Goal: Task Accomplishment & Management: Use online tool/utility

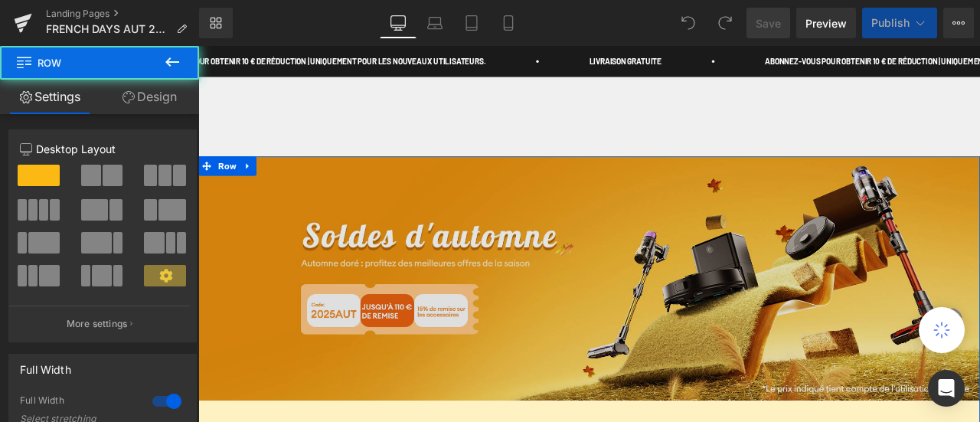
scroll to position [766, 0]
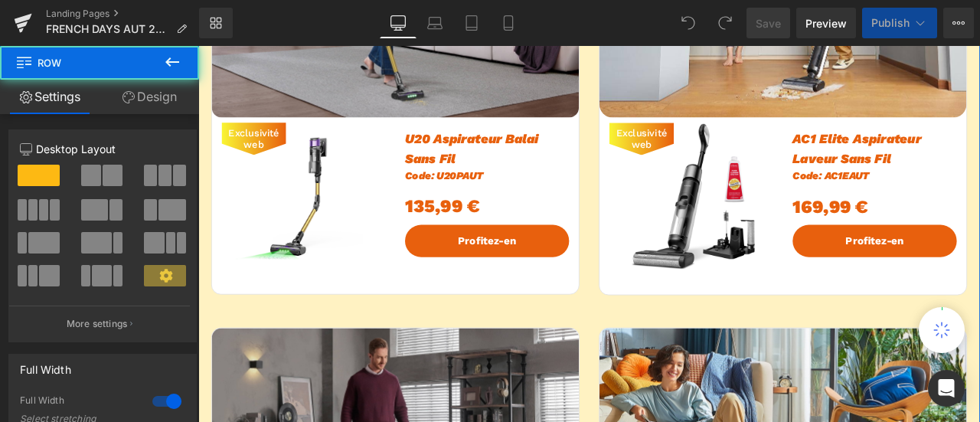
click at [450, 236] on div "135,99 €" at bounding box center [540, 234] width 194 height 48
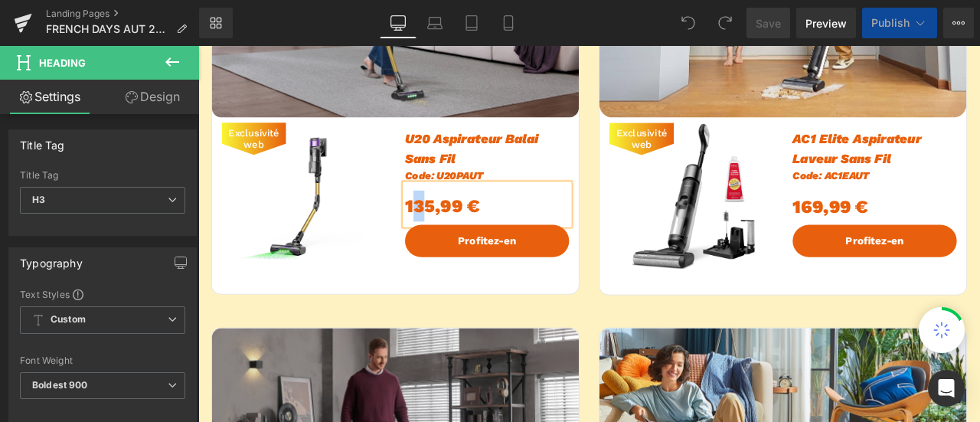
click at [459, 236] on div "135,99 €" at bounding box center [540, 234] width 194 height 48
click at [458, 238] on div "1345,99 €" at bounding box center [540, 234] width 194 height 48
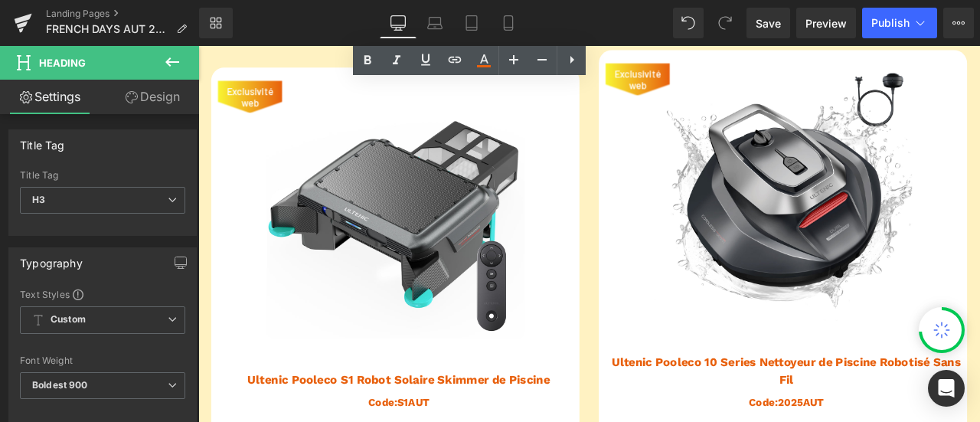
scroll to position [1761, 0]
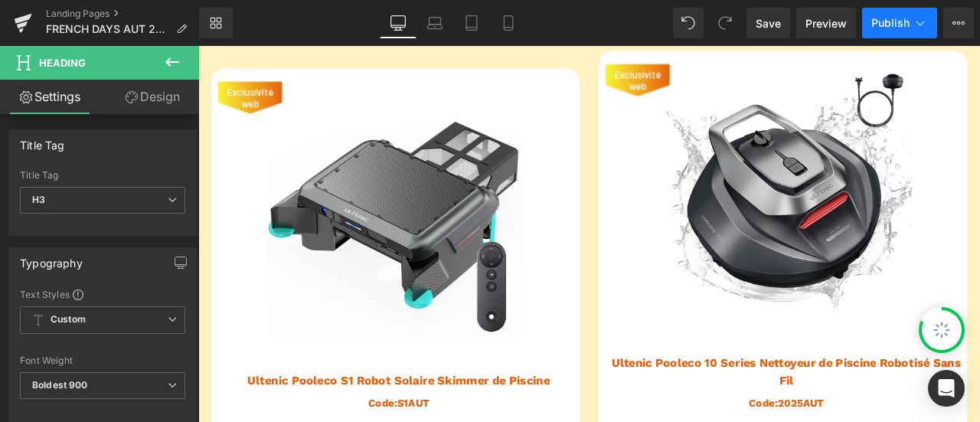
click at [895, 23] on span "Publish" at bounding box center [890, 23] width 38 height 12
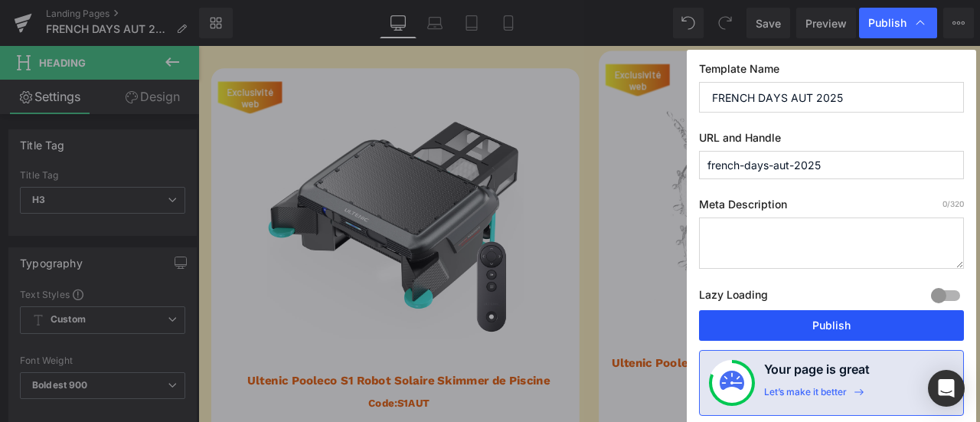
click at [851, 325] on button "Publish" at bounding box center [831, 325] width 265 height 31
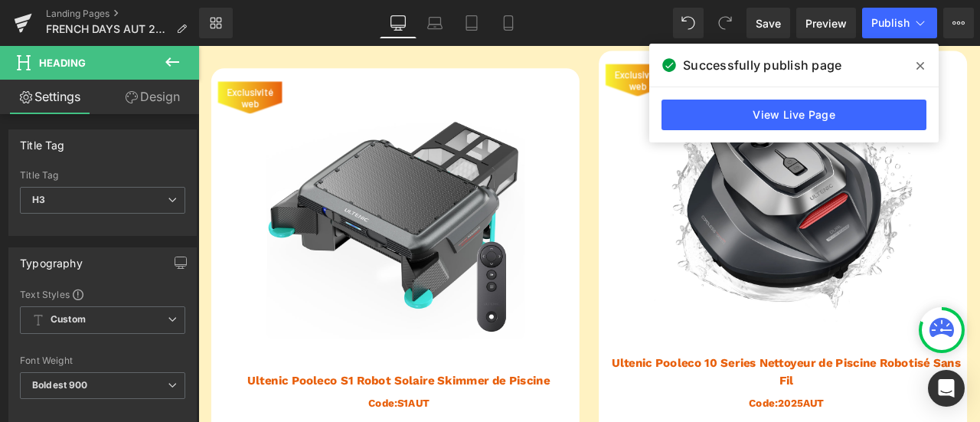
click at [923, 62] on icon at bounding box center [920, 66] width 8 height 12
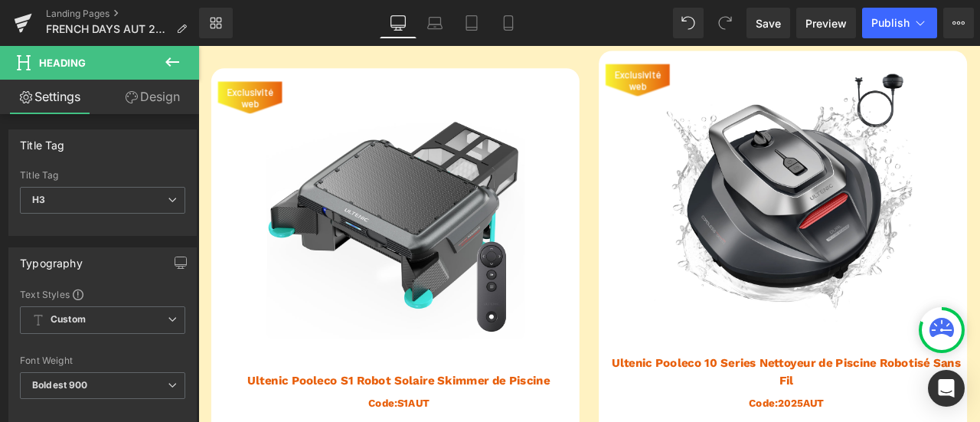
click at [170, 64] on icon at bounding box center [172, 62] width 18 height 18
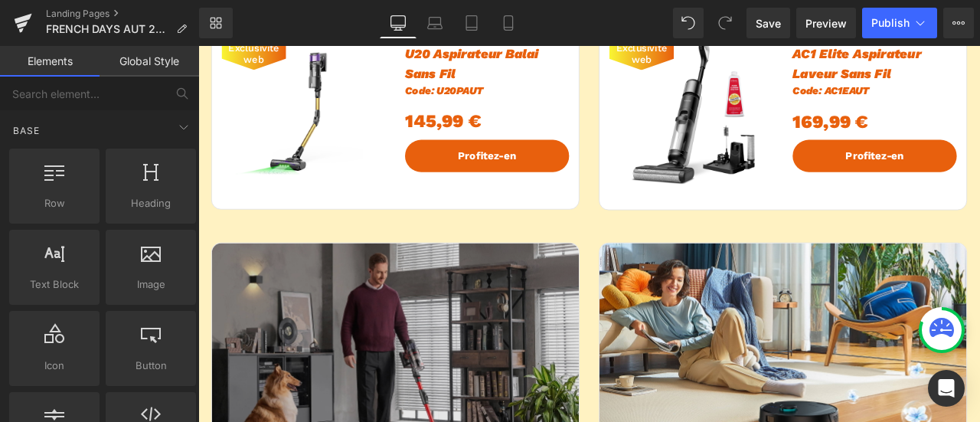
scroll to position [689, 0]
